Goal: Navigation & Orientation: Find specific page/section

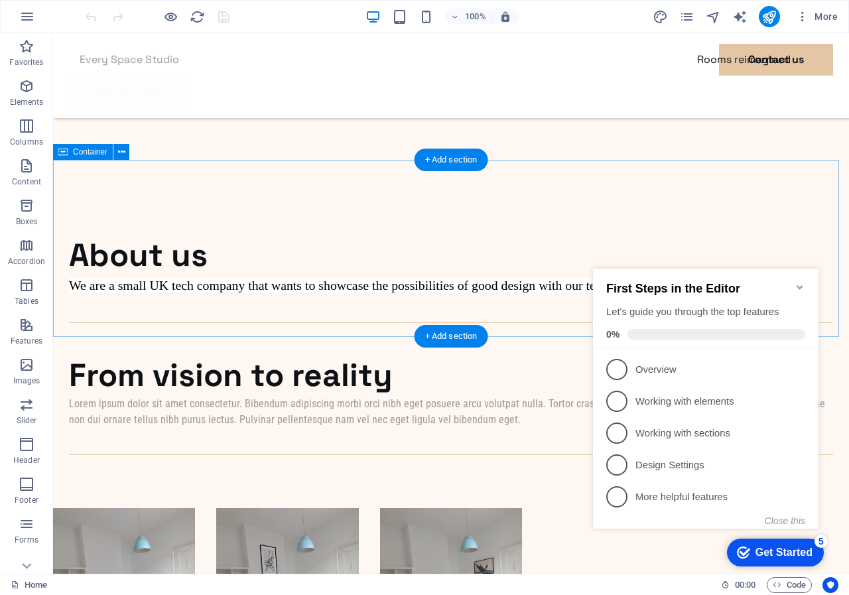
scroll to position [796, 0]
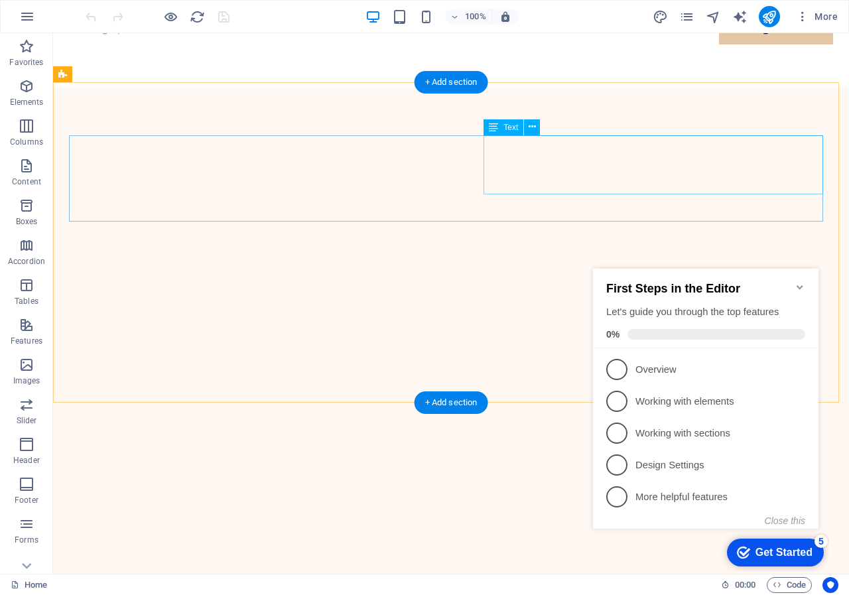
scroll to position [0, 0]
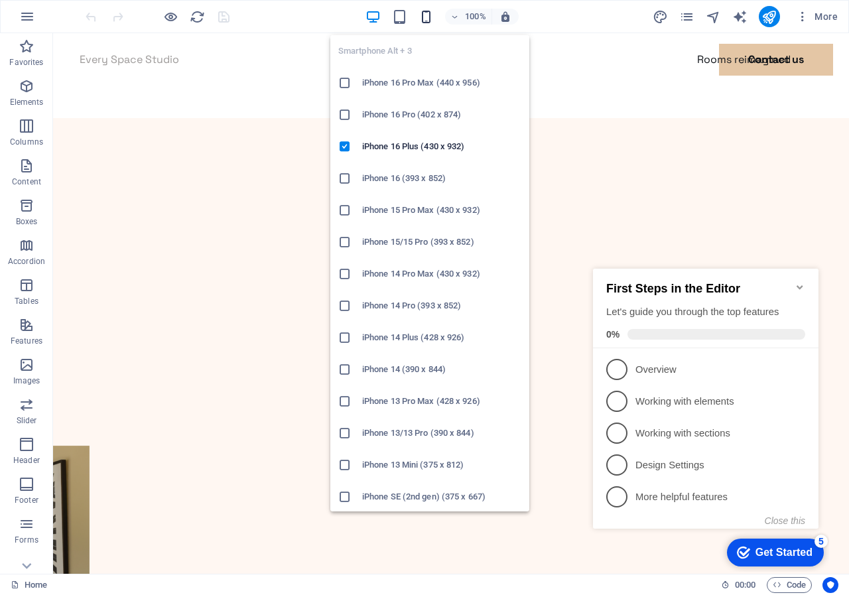
click at [424, 17] on icon "button" at bounding box center [425, 16] width 15 height 15
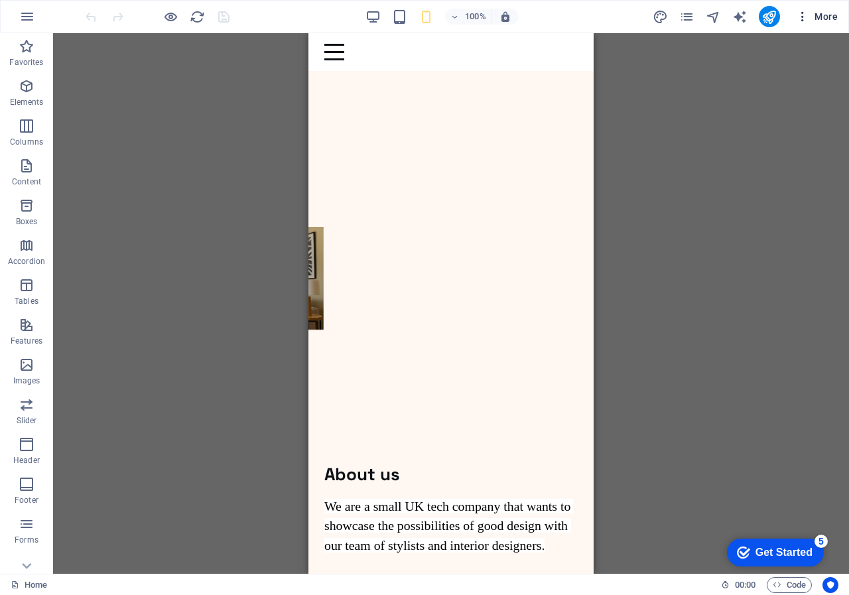
click at [806, 13] on icon "button" at bounding box center [802, 16] width 13 height 13
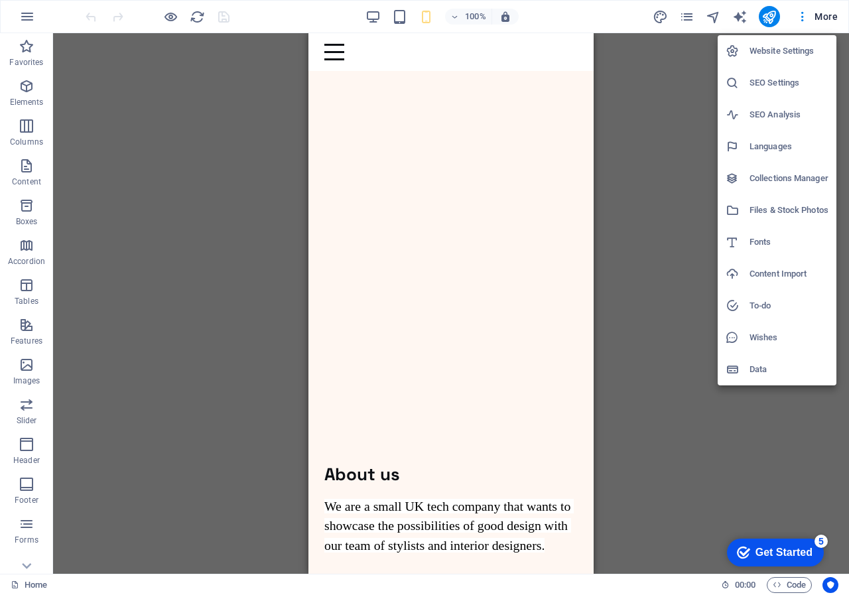
click at [771, 50] on h6 "Website Settings" at bounding box center [788, 51] width 79 height 16
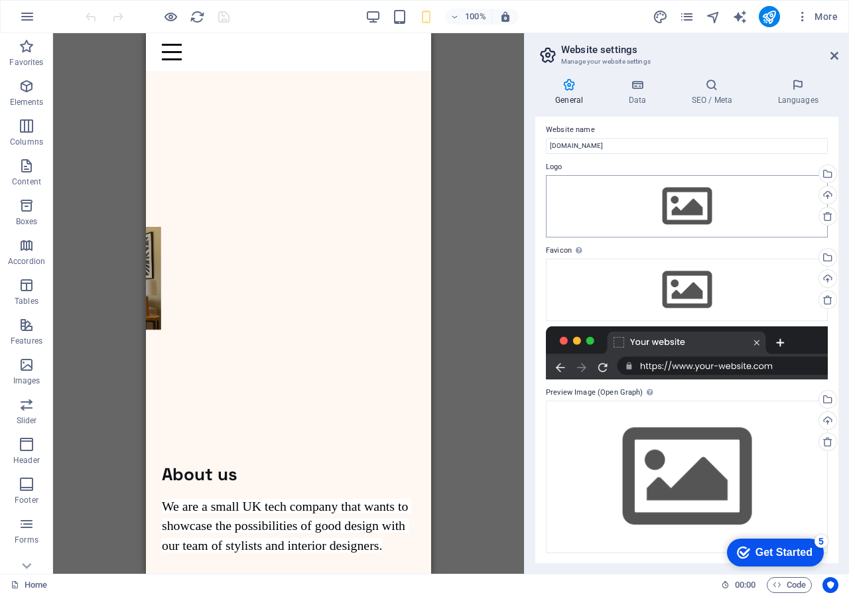
scroll to position [6, 0]
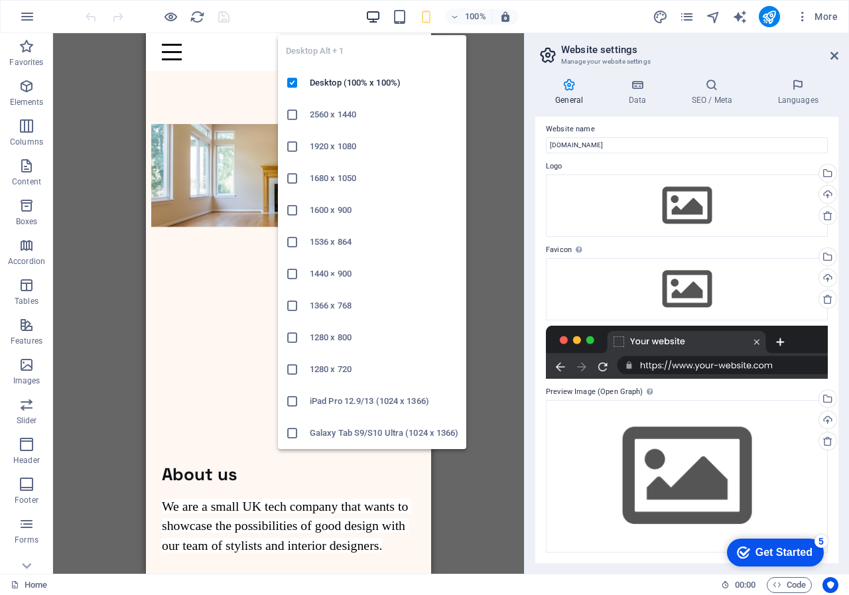
click at [373, 17] on icon "button" at bounding box center [372, 16] width 15 height 15
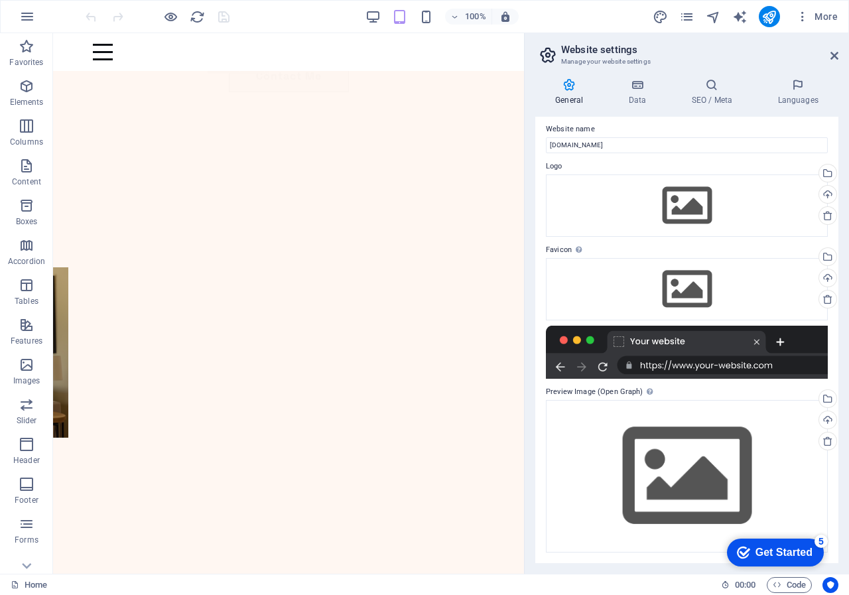
click at [833, 50] on header "Website settings Manage your website settings" at bounding box center [688, 50] width 300 height 34
click at [832, 56] on icon at bounding box center [834, 55] width 8 height 11
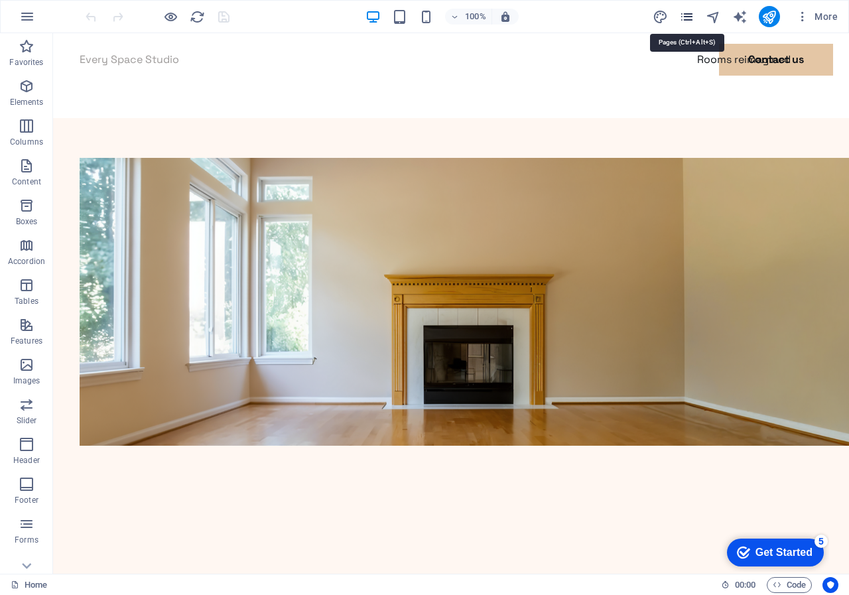
click at [687, 19] on icon "pages" at bounding box center [686, 16] width 15 height 15
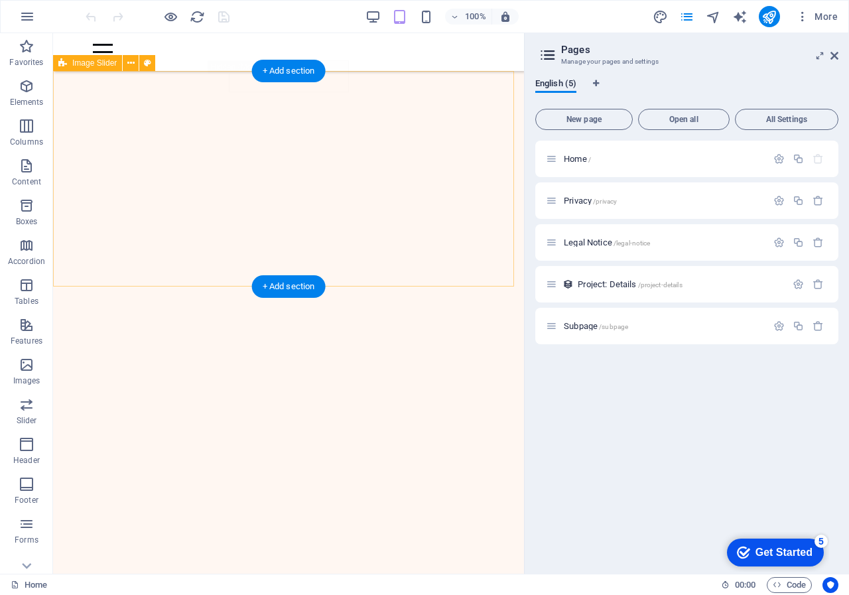
scroll to position [66, 0]
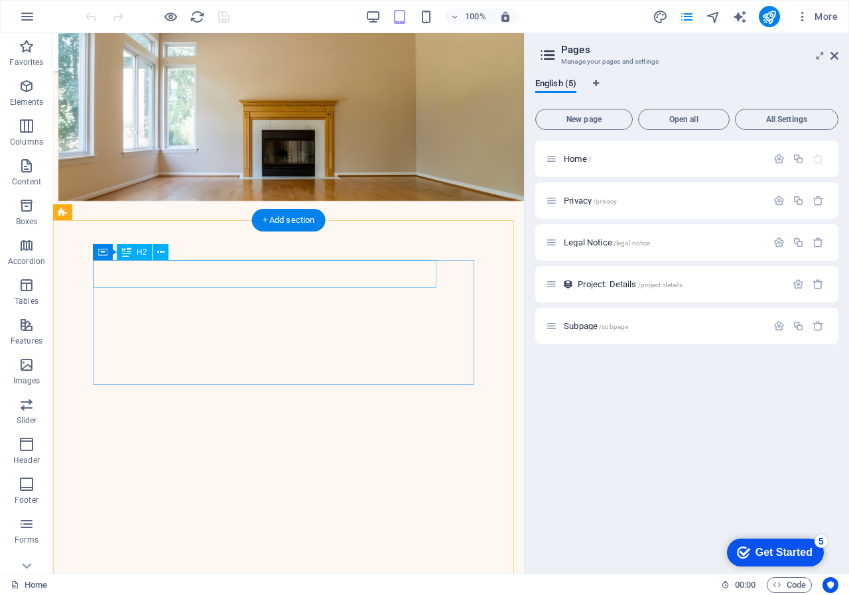
click at [152, 570] on div "About us" at bounding box center [288, 584] width 391 height 28
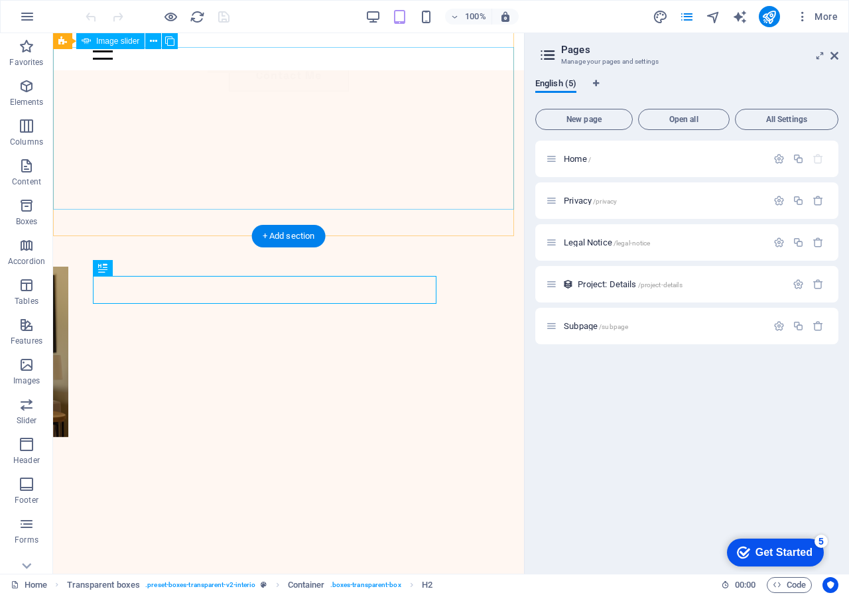
scroll to position [0, 0]
